Goal: Task Accomplishment & Management: Use online tool/utility

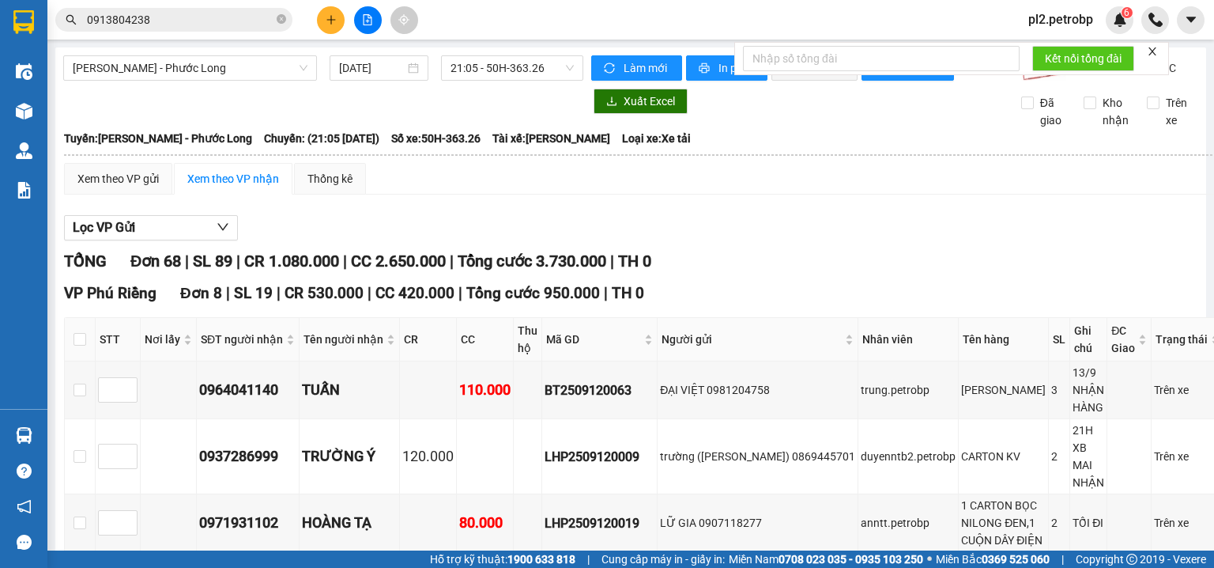
scroll to position [3795, 0]
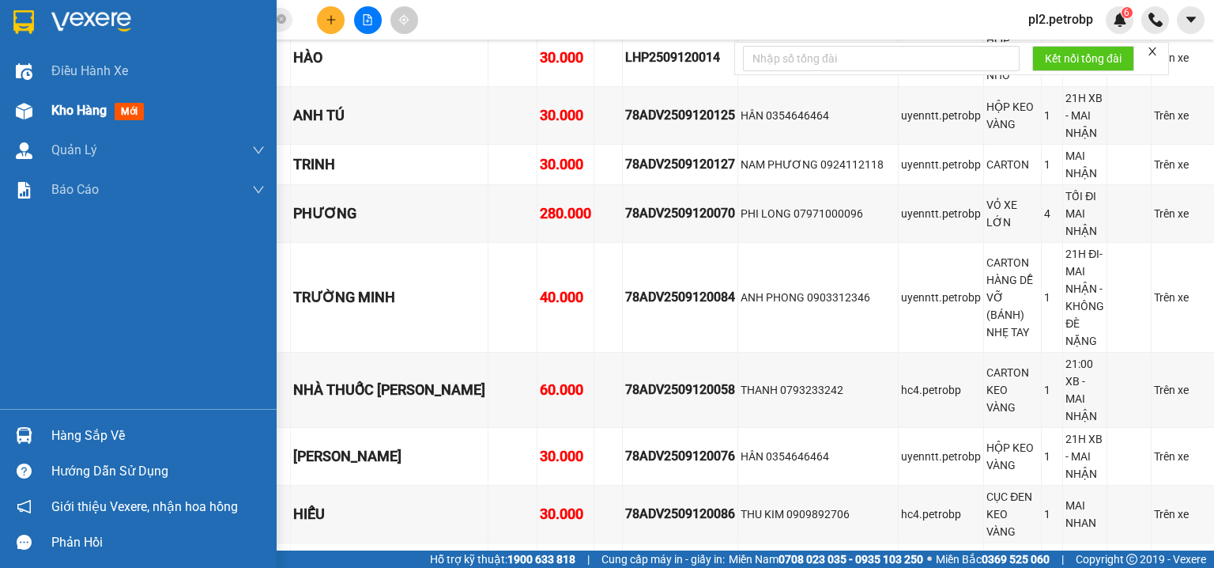
click at [74, 118] on span "Kho hàng" at bounding box center [78, 110] width 55 height 15
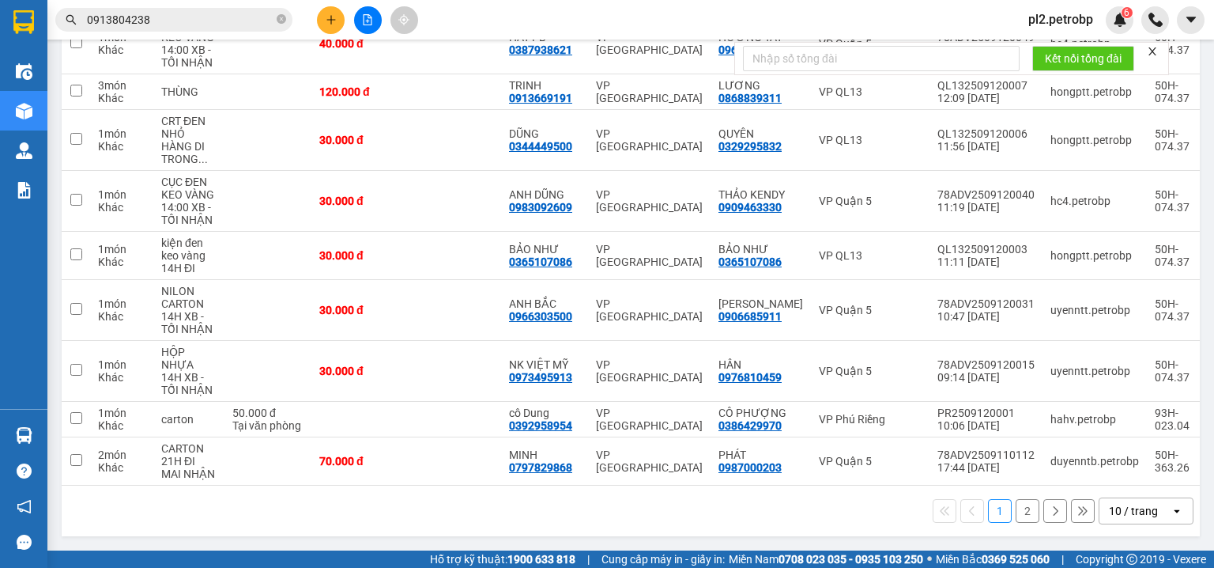
scroll to position [316, 0]
drag, startPoint x: 1085, startPoint y: 6, endPoint x: 1031, endPoint y: 54, distance: 71.7
click at [1076, 9] on div "pl2.petrobp 6" at bounding box center [1075, 20] width 118 height 28
click at [1055, 25] on span "pl2.petrobp" at bounding box center [1061, 19] width 90 height 20
click at [1050, 47] on span "Đăng xuất" at bounding box center [1072, 48] width 66 height 17
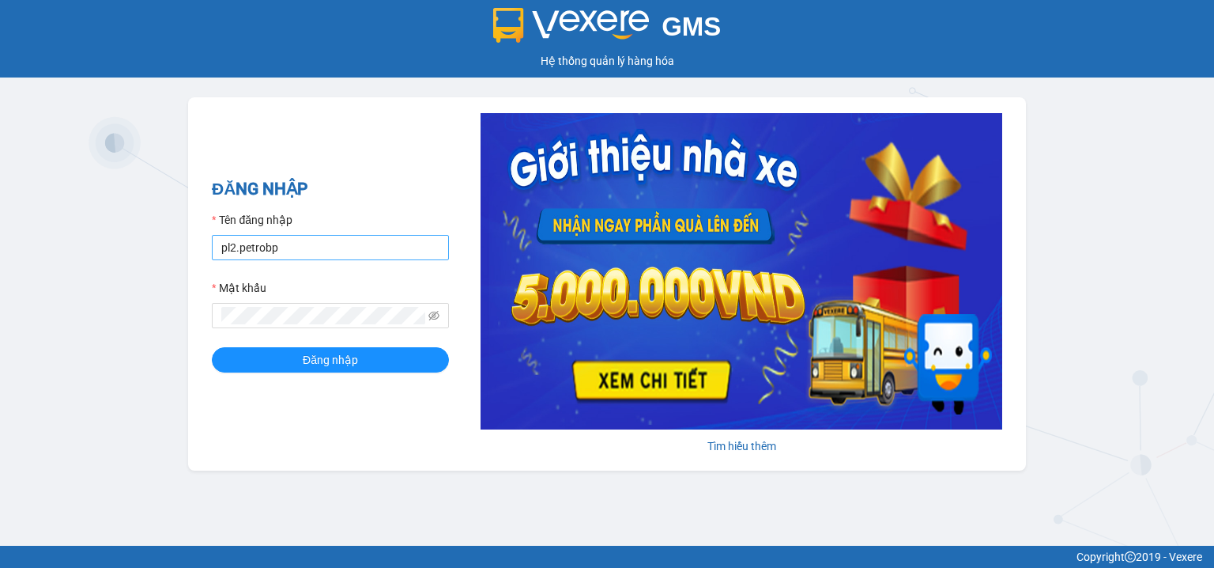
click at [295, 252] on input "pl2.petrobp" at bounding box center [330, 247] width 237 height 25
type input "pbi01.petrobp"
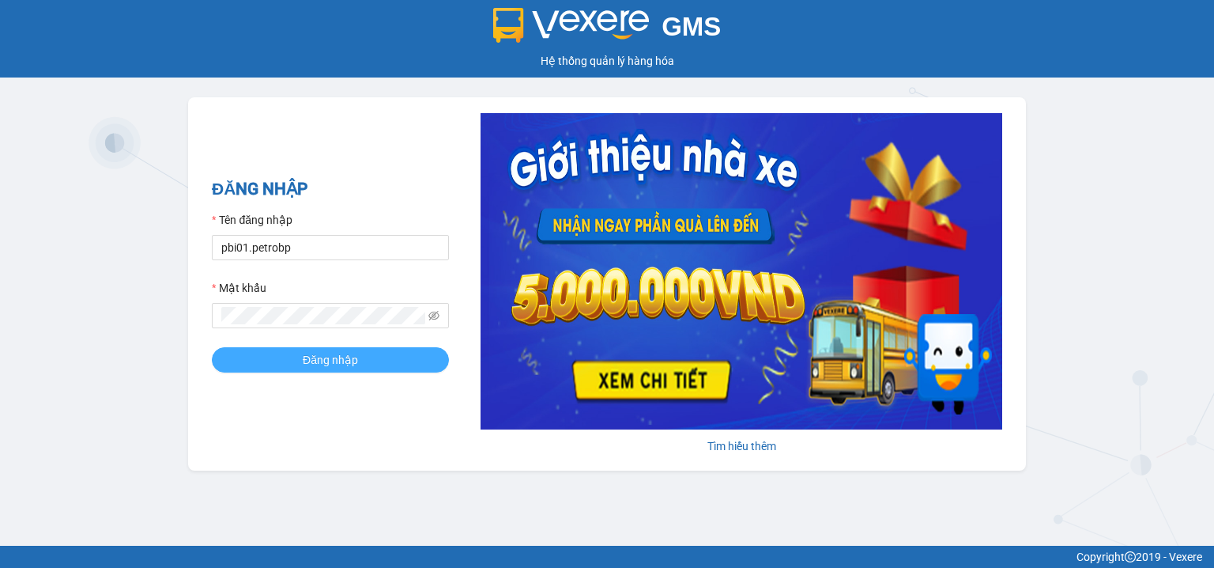
click at [284, 357] on button "Đăng nhập" at bounding box center [330, 359] width 237 height 25
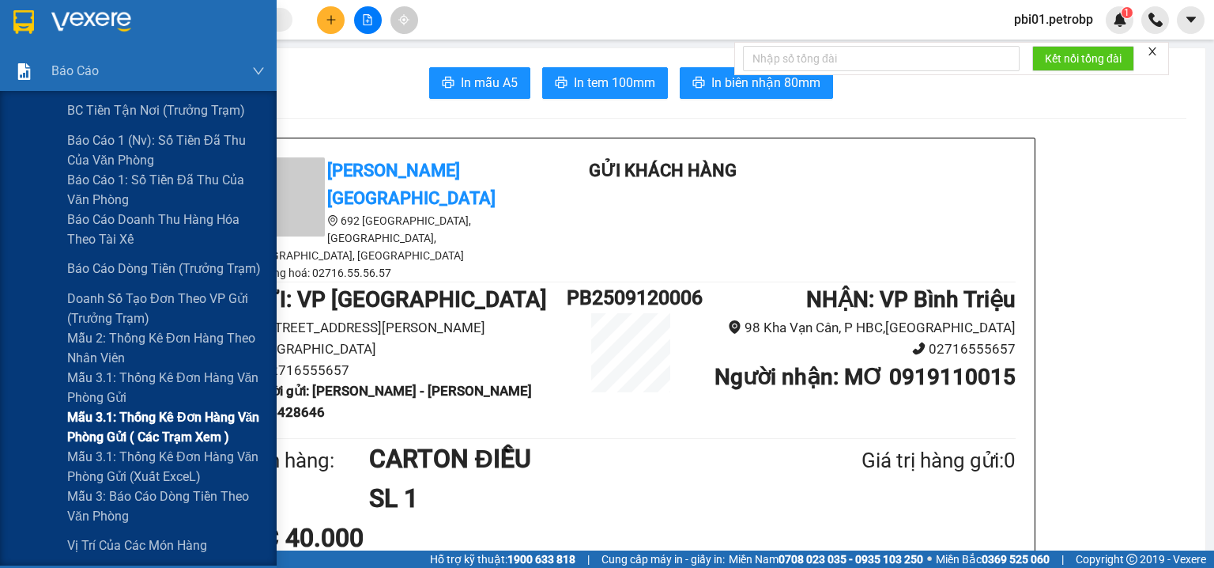
click at [176, 419] on span "Mẫu 3.1: Thống kê đơn hàng văn phòng gửi ( các trạm xem )" at bounding box center [166, 427] width 198 height 40
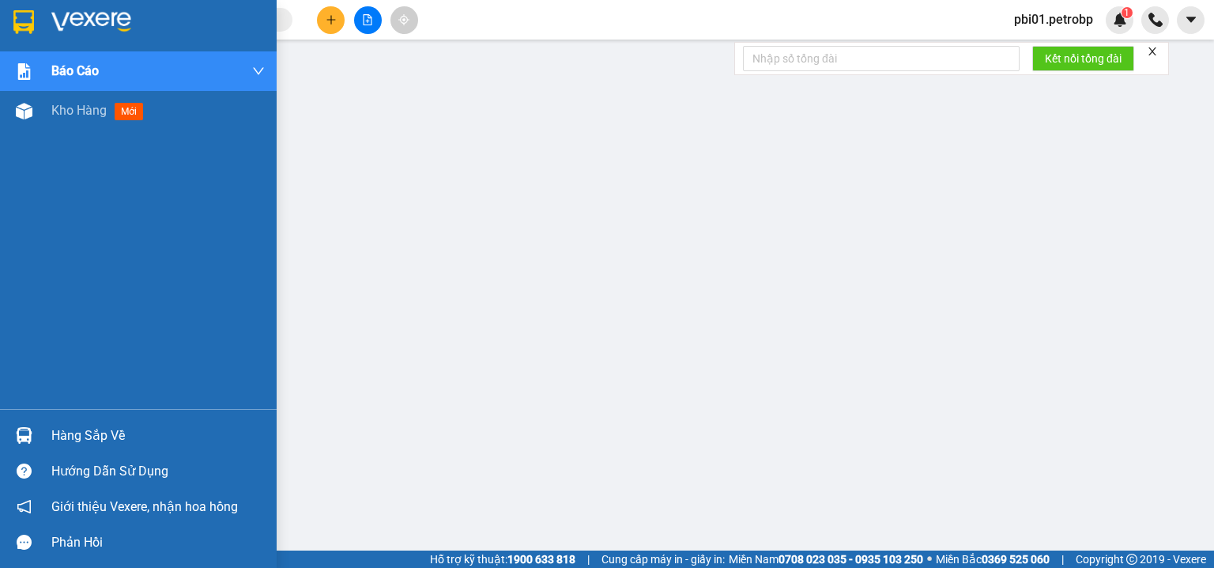
click at [57, 433] on div "Hàng sắp về" at bounding box center [157, 436] width 213 height 24
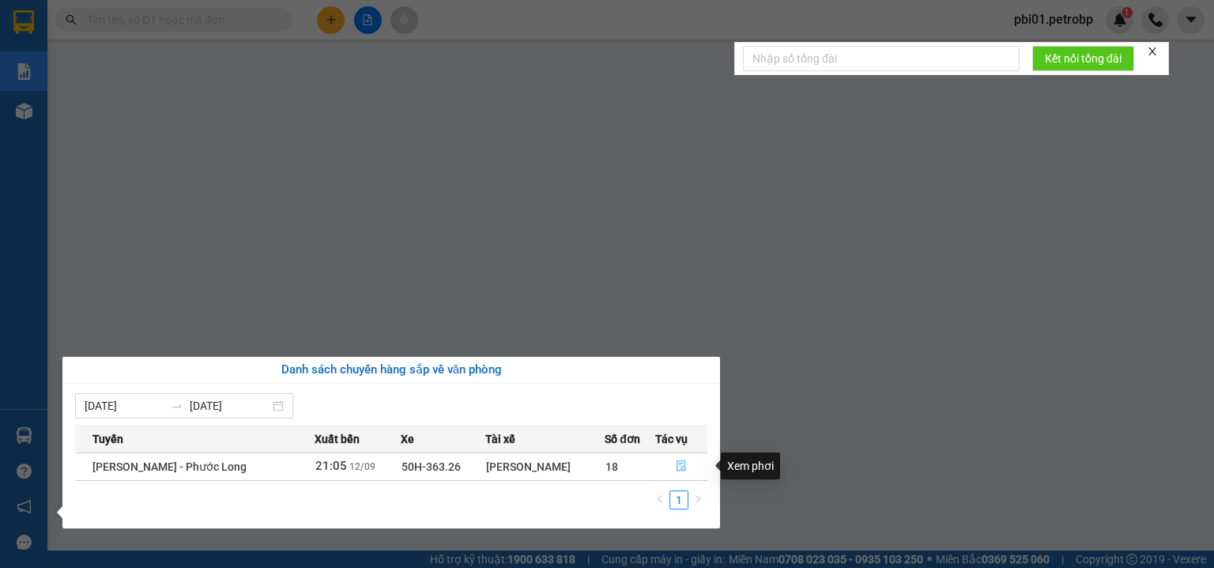
click at [681, 462] on icon "file-done" at bounding box center [681, 465] width 11 height 11
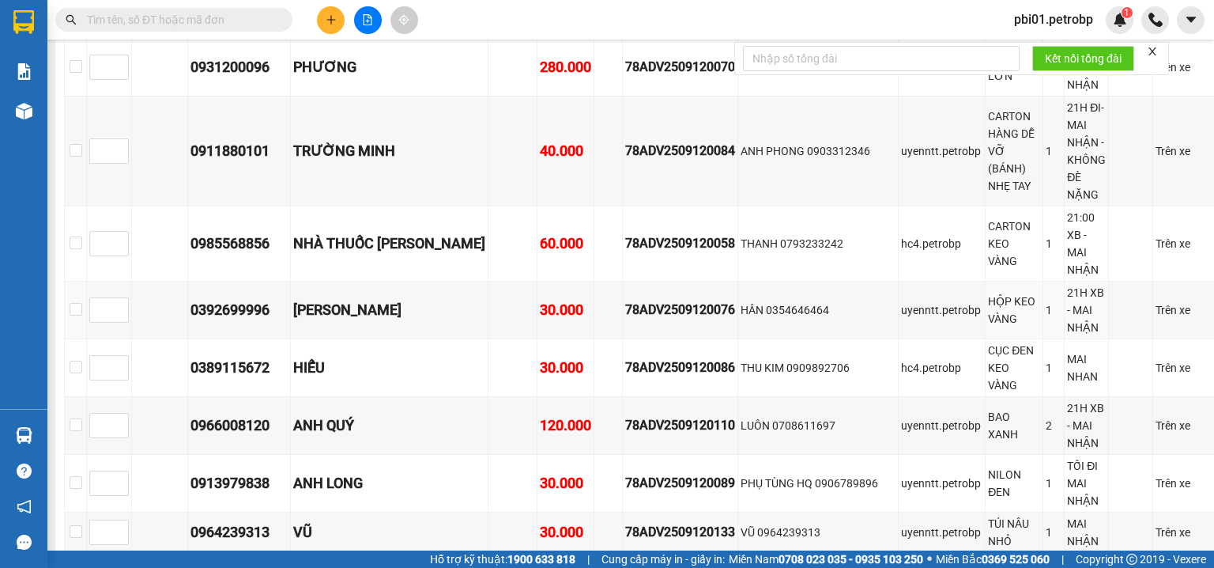
scroll to position [4460, 0]
